Goal: Task Accomplishment & Management: Manage account settings

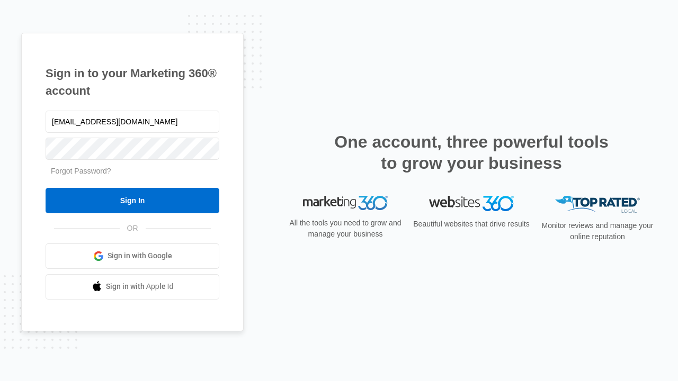
type input "dankie614@gmail.com"
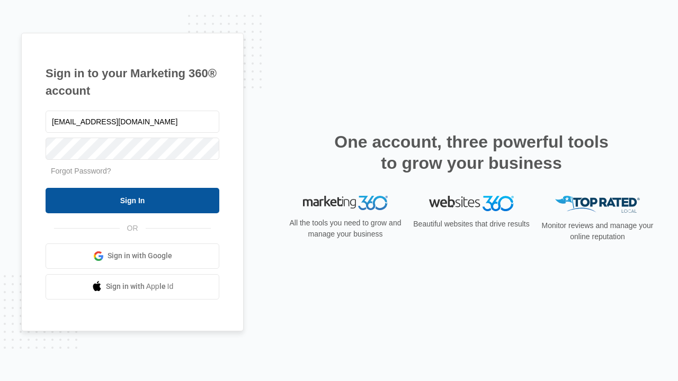
click at [132, 200] on input "Sign In" at bounding box center [133, 200] width 174 height 25
